Goal: Find specific page/section: Find specific page/section

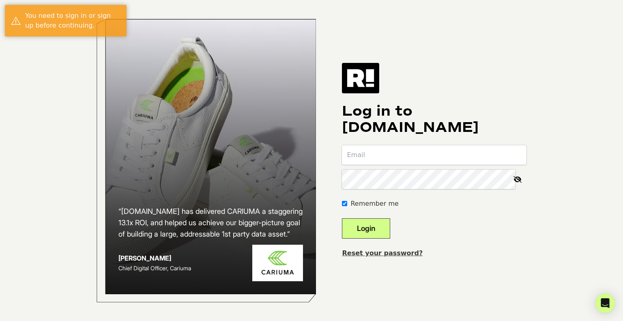
type input "leannrevaz@gmail.com"
click at [390, 229] on button "Login" at bounding box center [366, 228] width 48 height 20
type input "[EMAIL_ADDRESS][DOMAIN_NAME]"
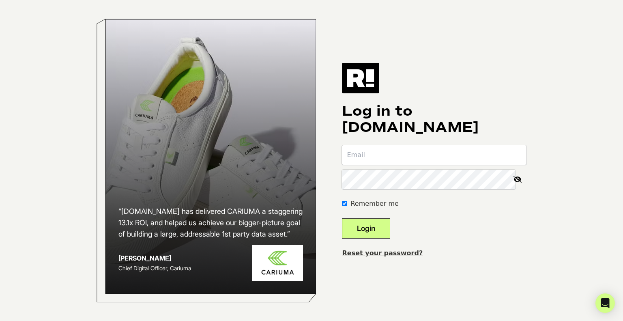
click at [447, 209] on form "Remember me Login" at bounding box center [434, 191] width 185 height 93
click at [399, 155] on input "email" at bounding box center [434, 154] width 185 height 19
type input "leann@soundpub.com"
click at [368, 234] on button "Login" at bounding box center [366, 228] width 48 height 20
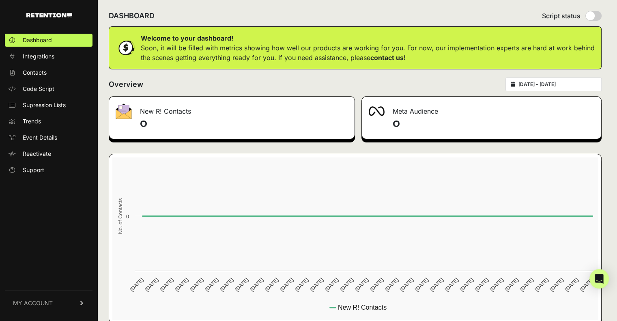
scroll to position [5, 0]
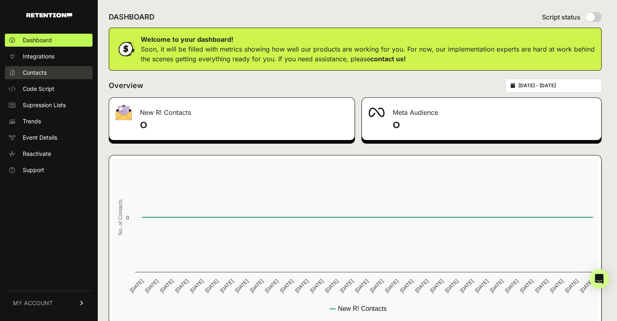
click at [35, 74] on span "Contacts" at bounding box center [35, 73] width 24 height 8
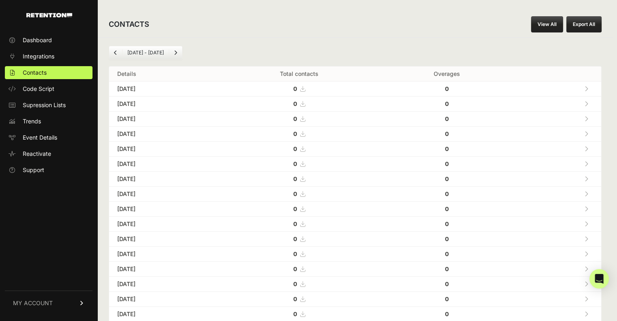
click at [115, 52] on icon "Previous" at bounding box center [115, 52] width 3 height 5
